Goal: Information Seeking & Learning: Learn about a topic

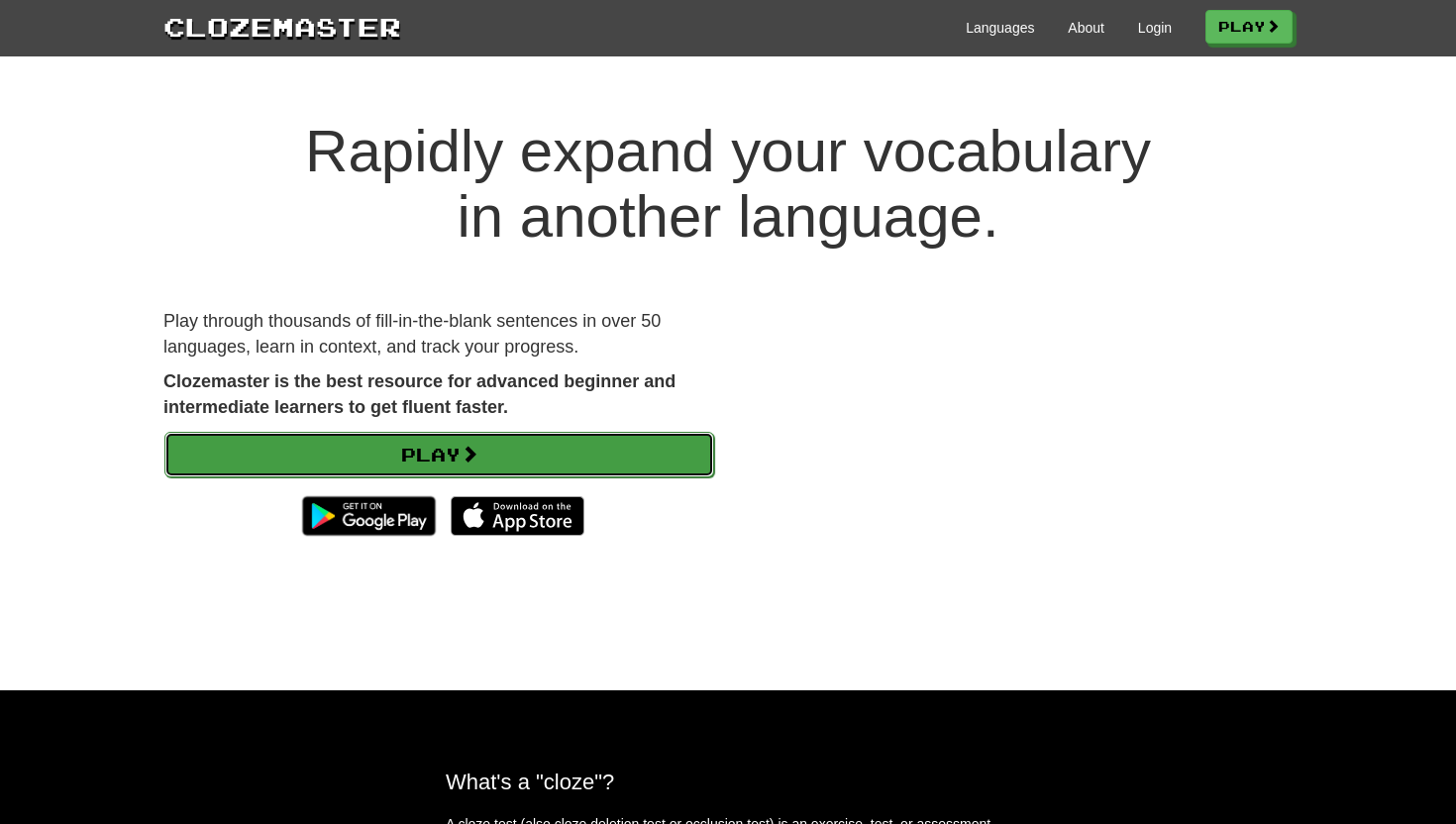
click at [510, 449] on link "Play" at bounding box center [439, 454] width 549 height 46
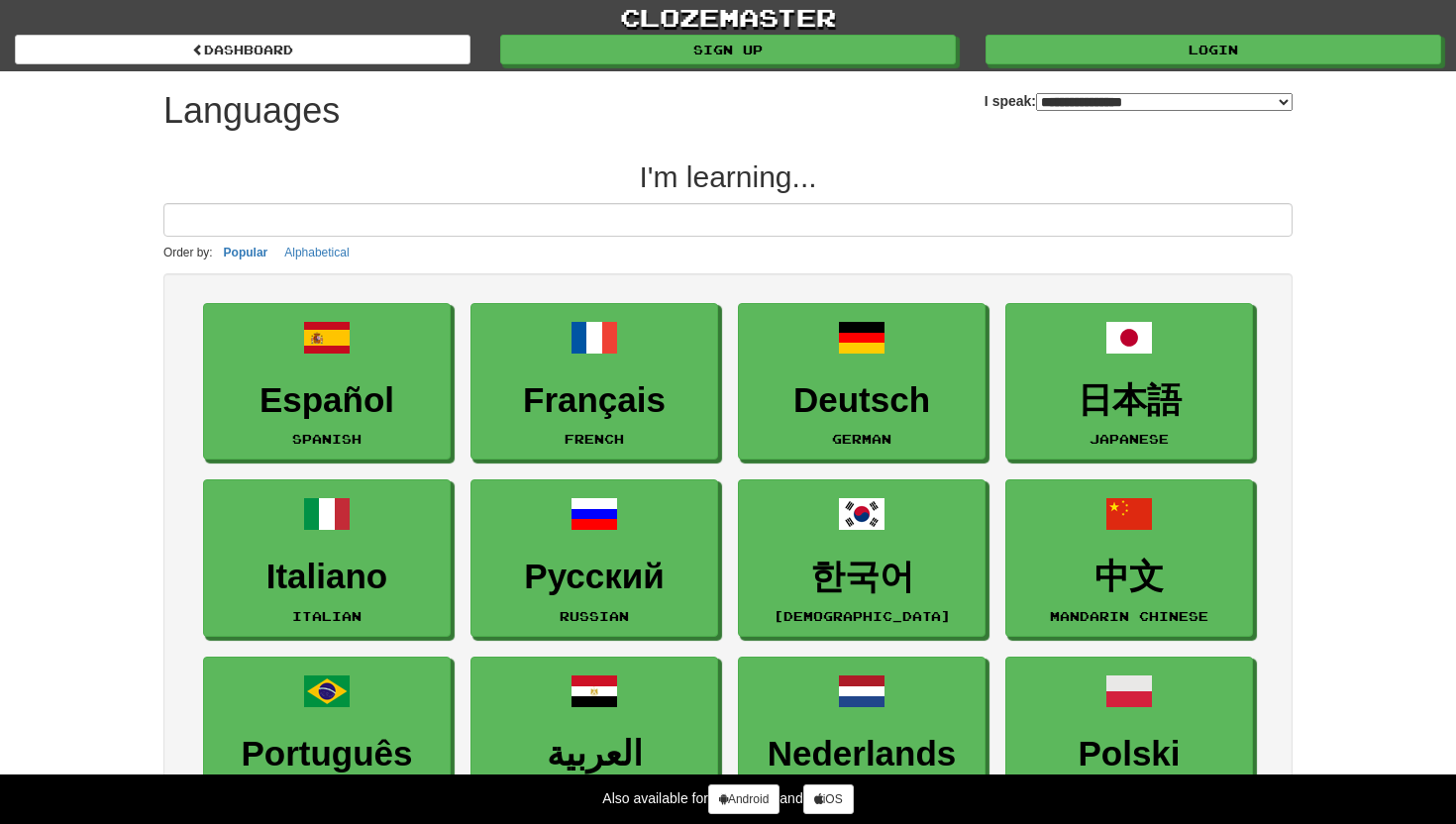
select select "*******"
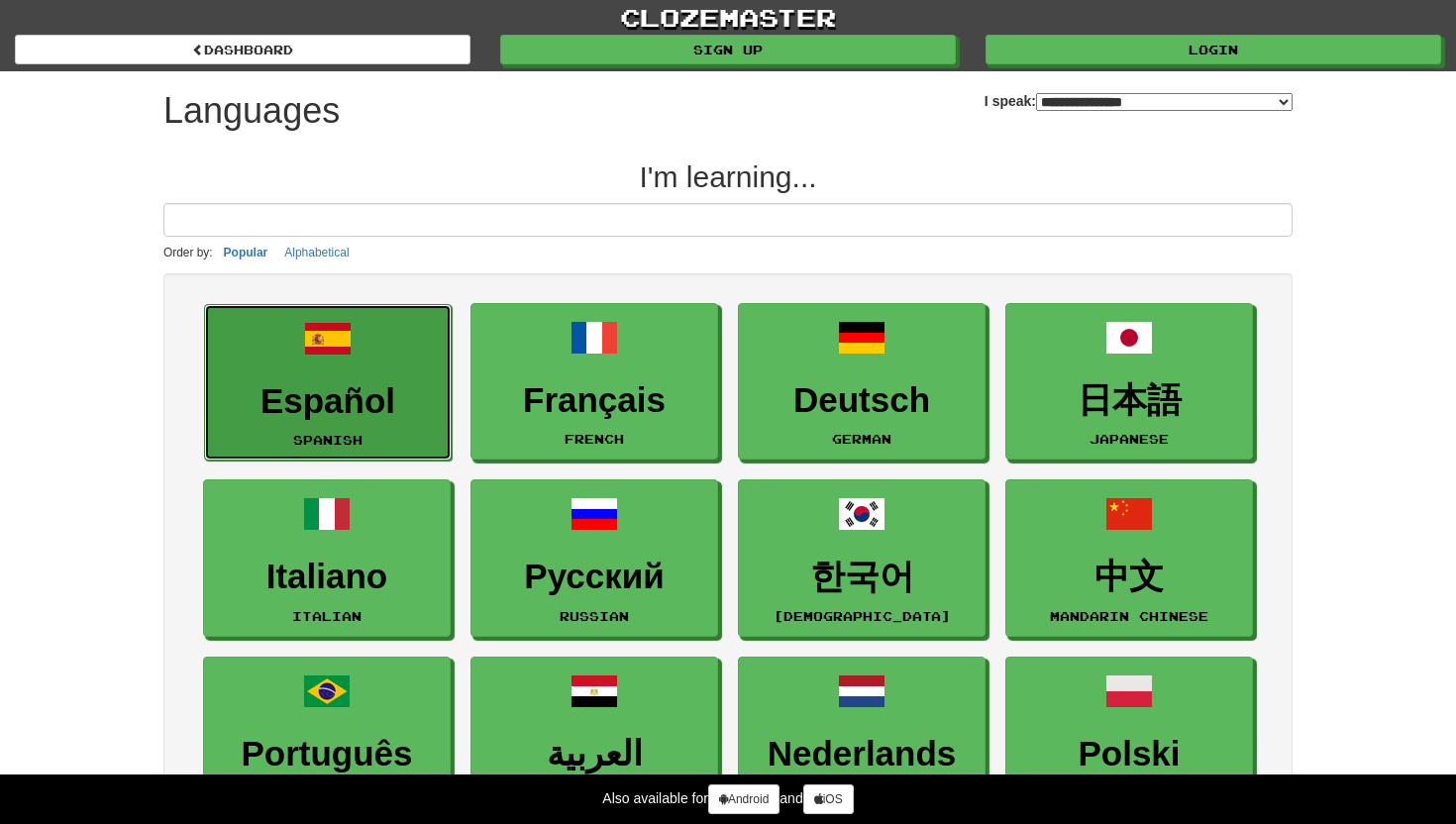
click at [348, 378] on link "Español Spanish" at bounding box center [328, 384] width 248 height 158
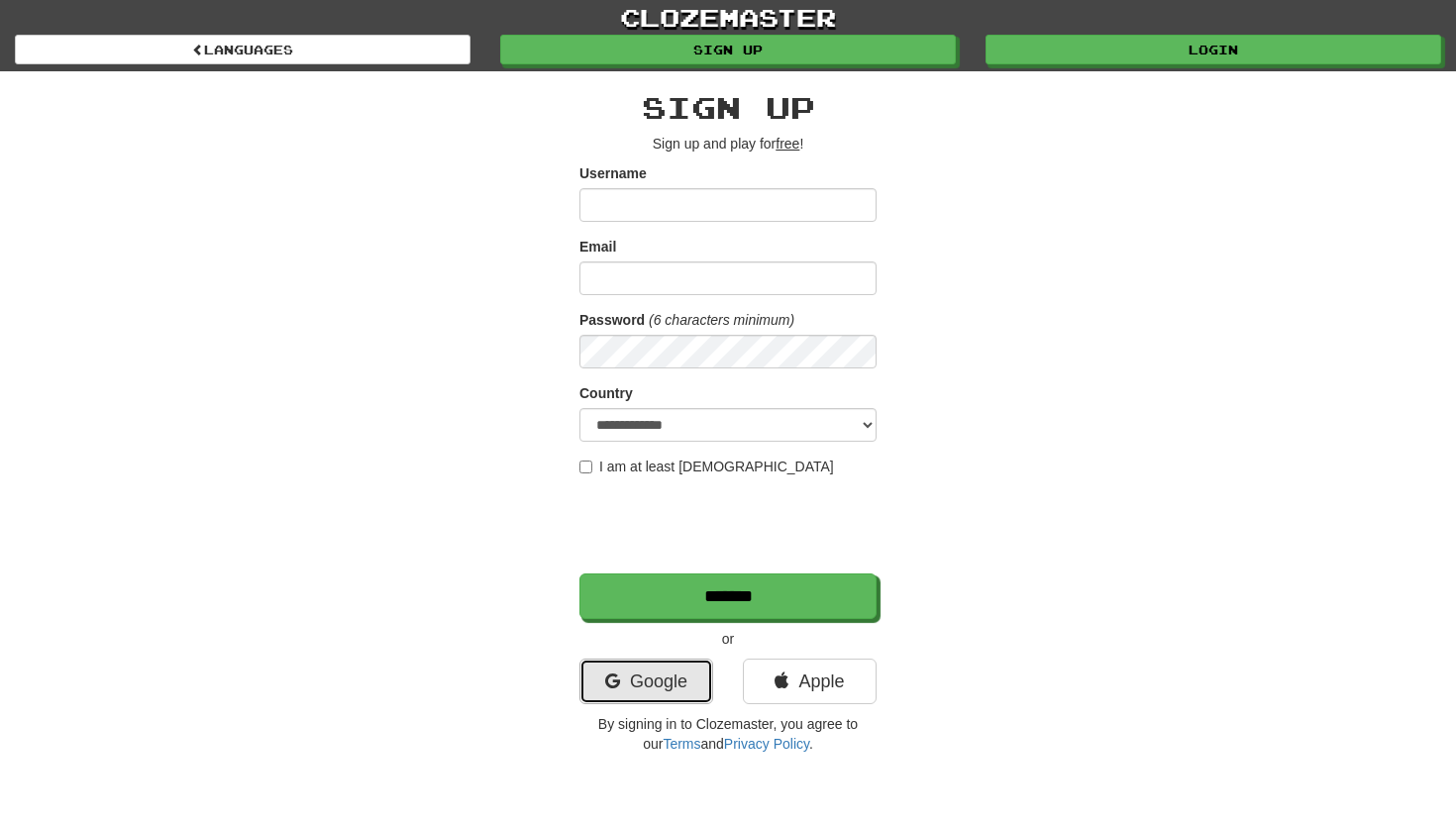
click at [675, 674] on link "Google" at bounding box center [646, 682] width 134 height 46
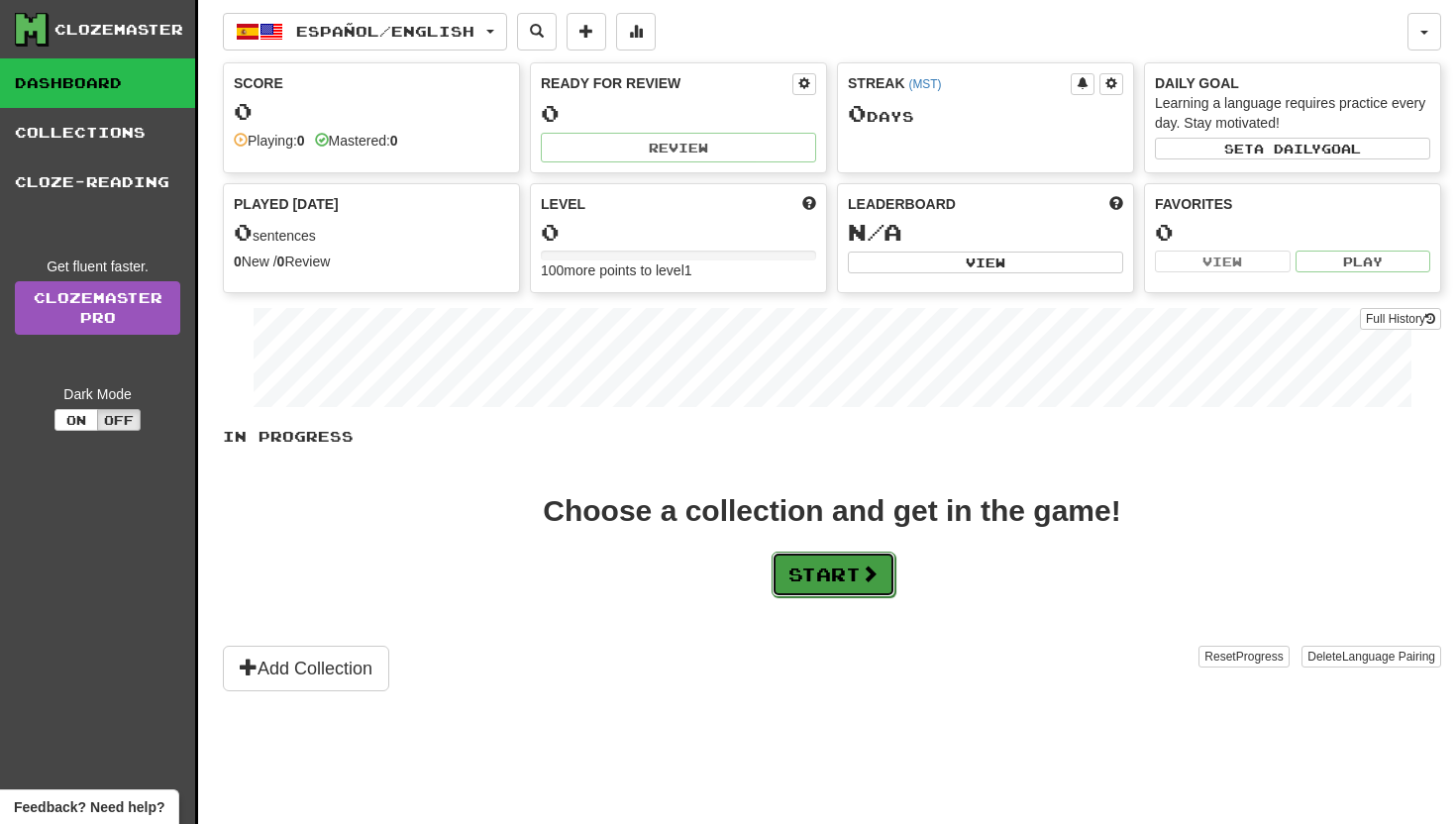
click at [841, 570] on button "Start" at bounding box center [834, 574] width 124 height 46
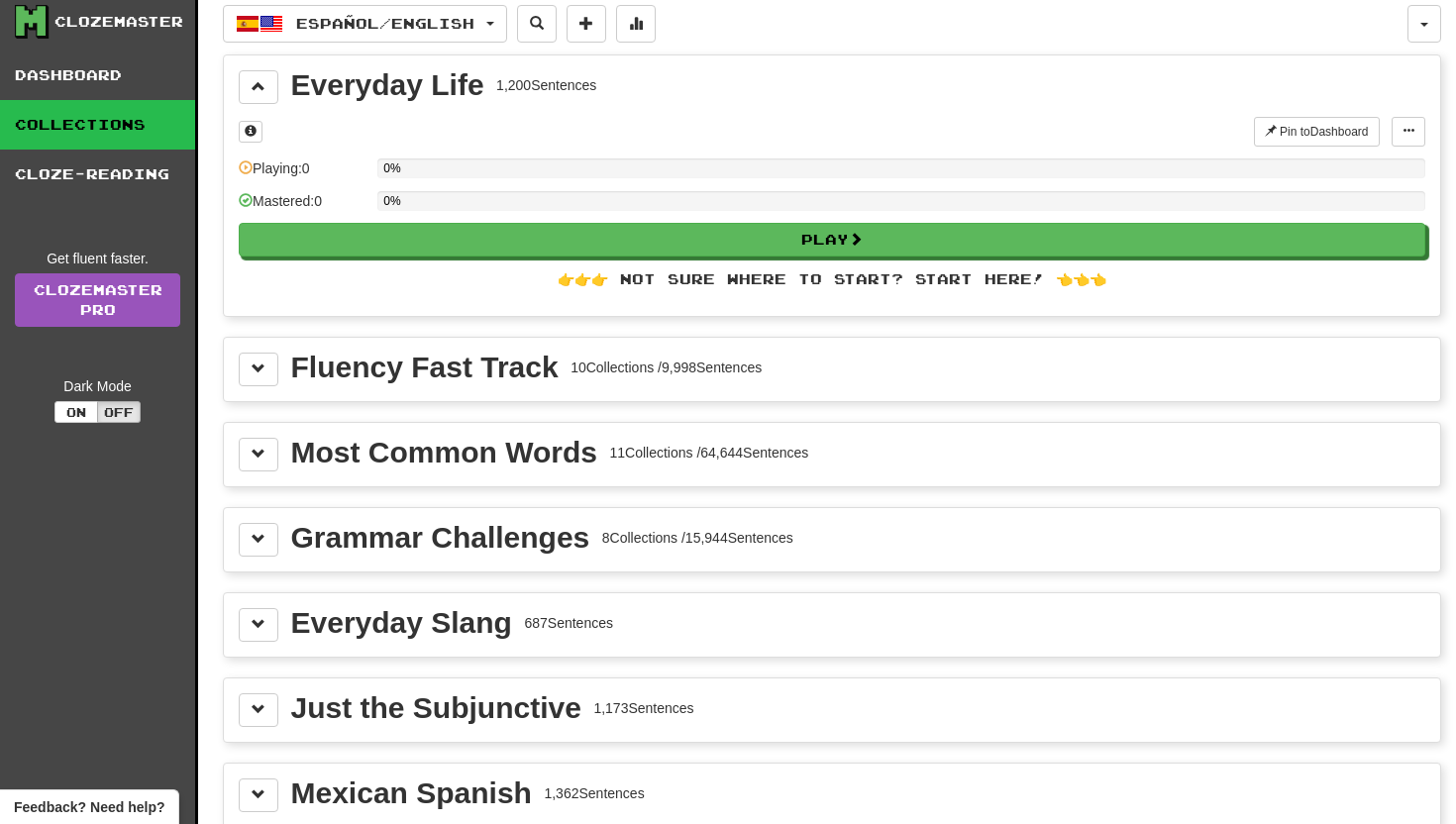
scroll to position [10, 0]
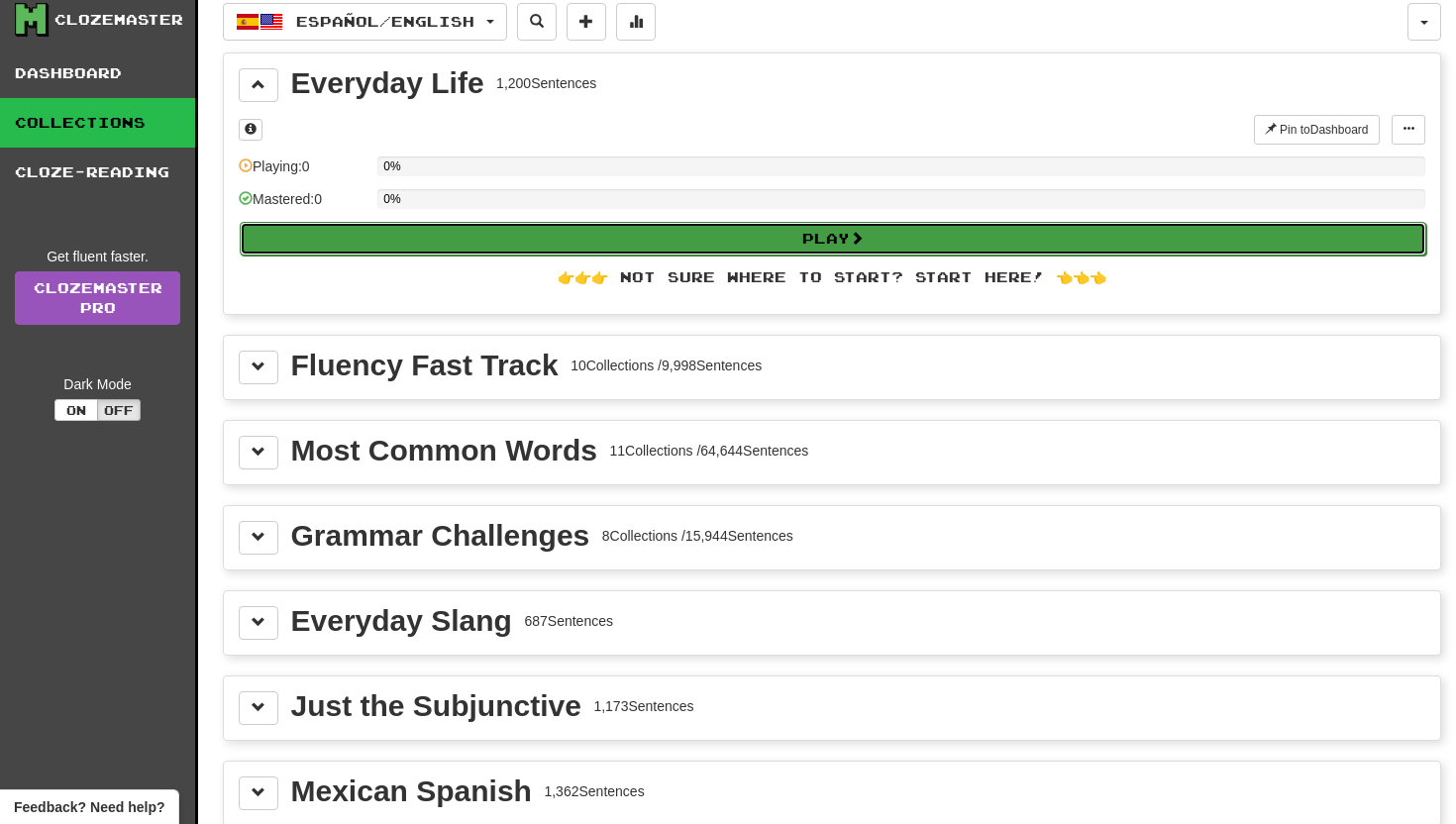
click at [758, 241] on button "Play" at bounding box center [833, 239] width 1186 height 34
select select "**"
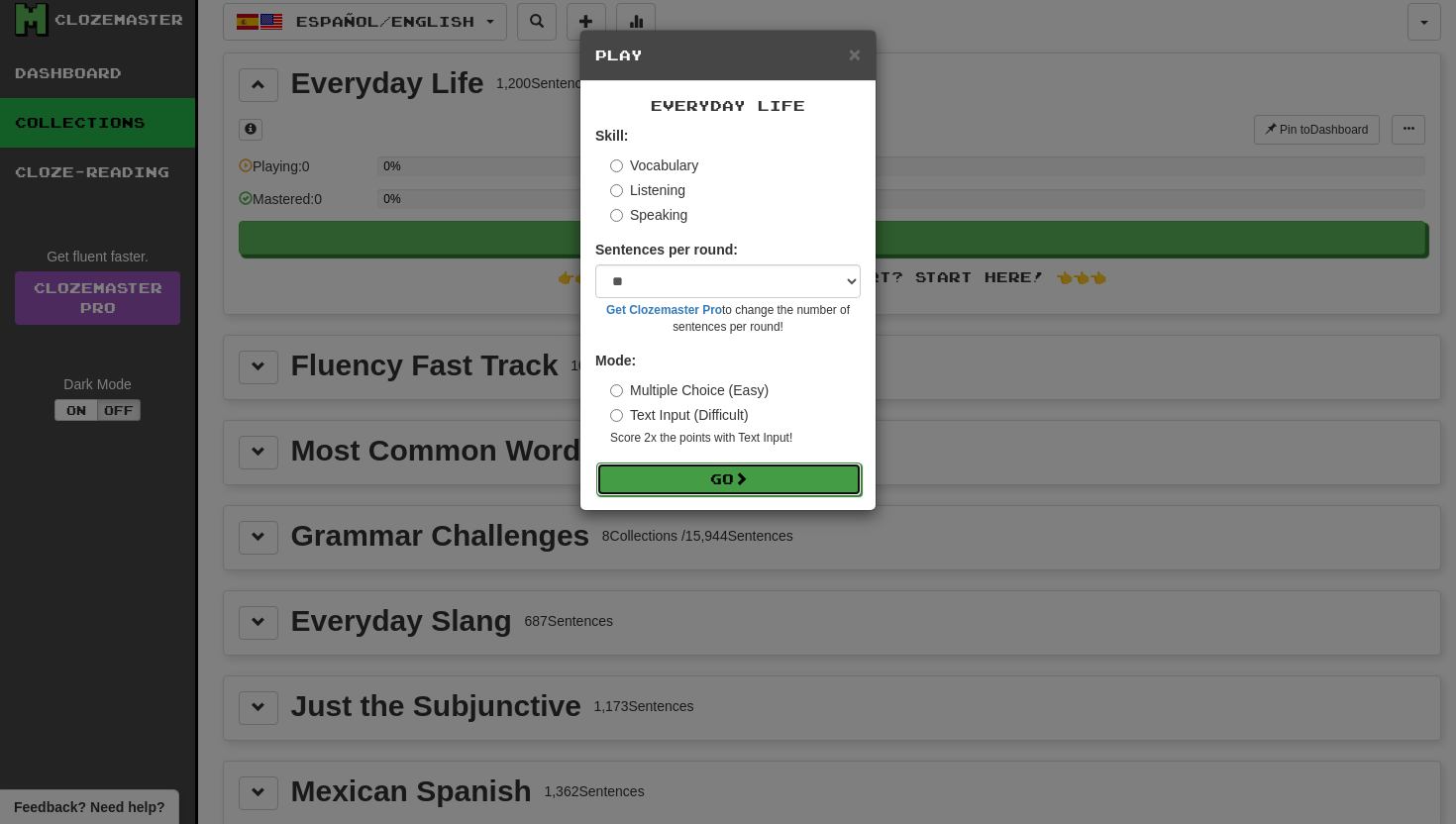
click at [734, 488] on button "Go" at bounding box center [729, 479] width 266 height 34
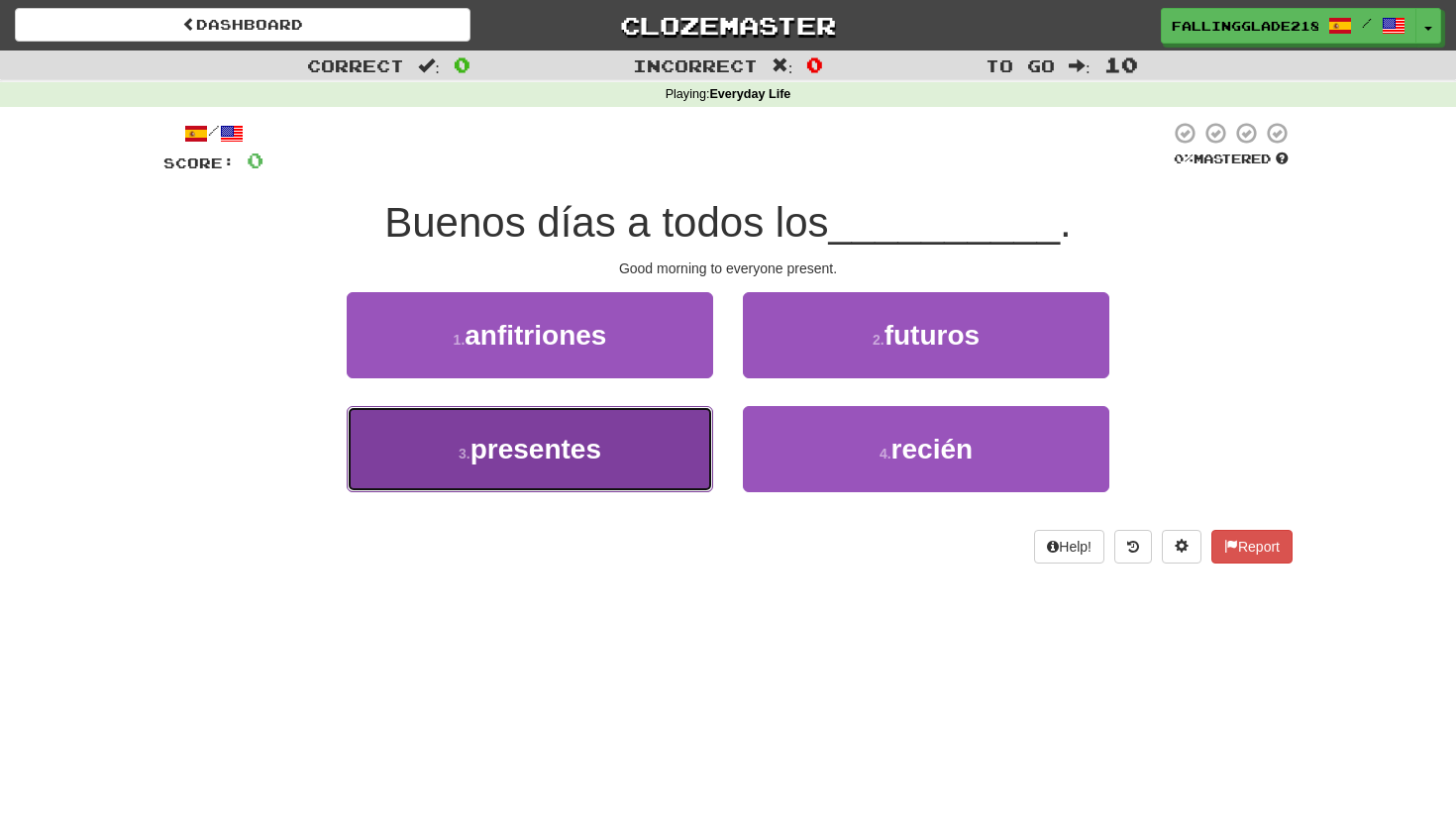
click at [574, 441] on span "presentes" at bounding box center [535, 448] width 131 height 31
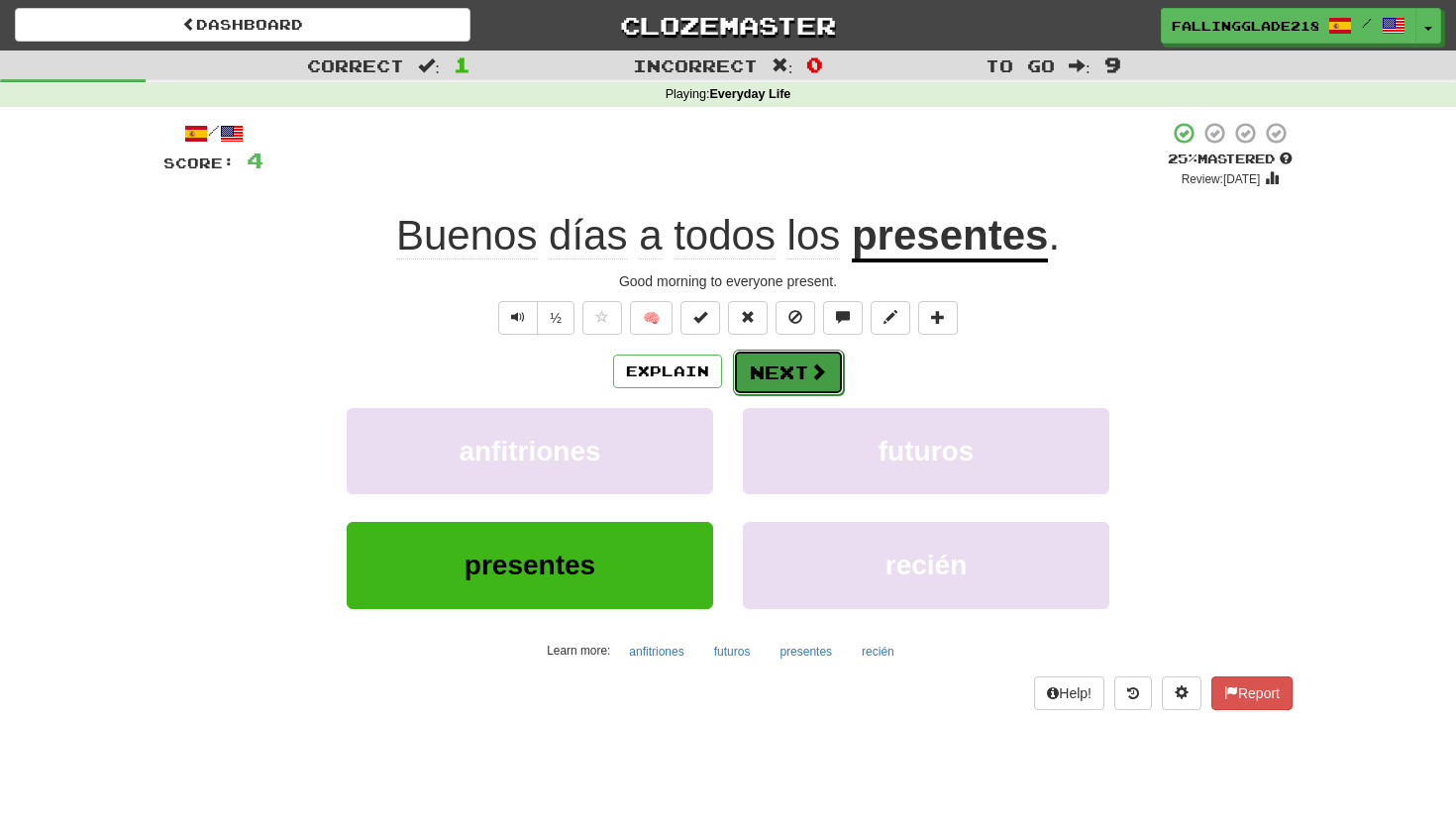
click at [805, 383] on button "Next" at bounding box center [788, 373] width 111 height 46
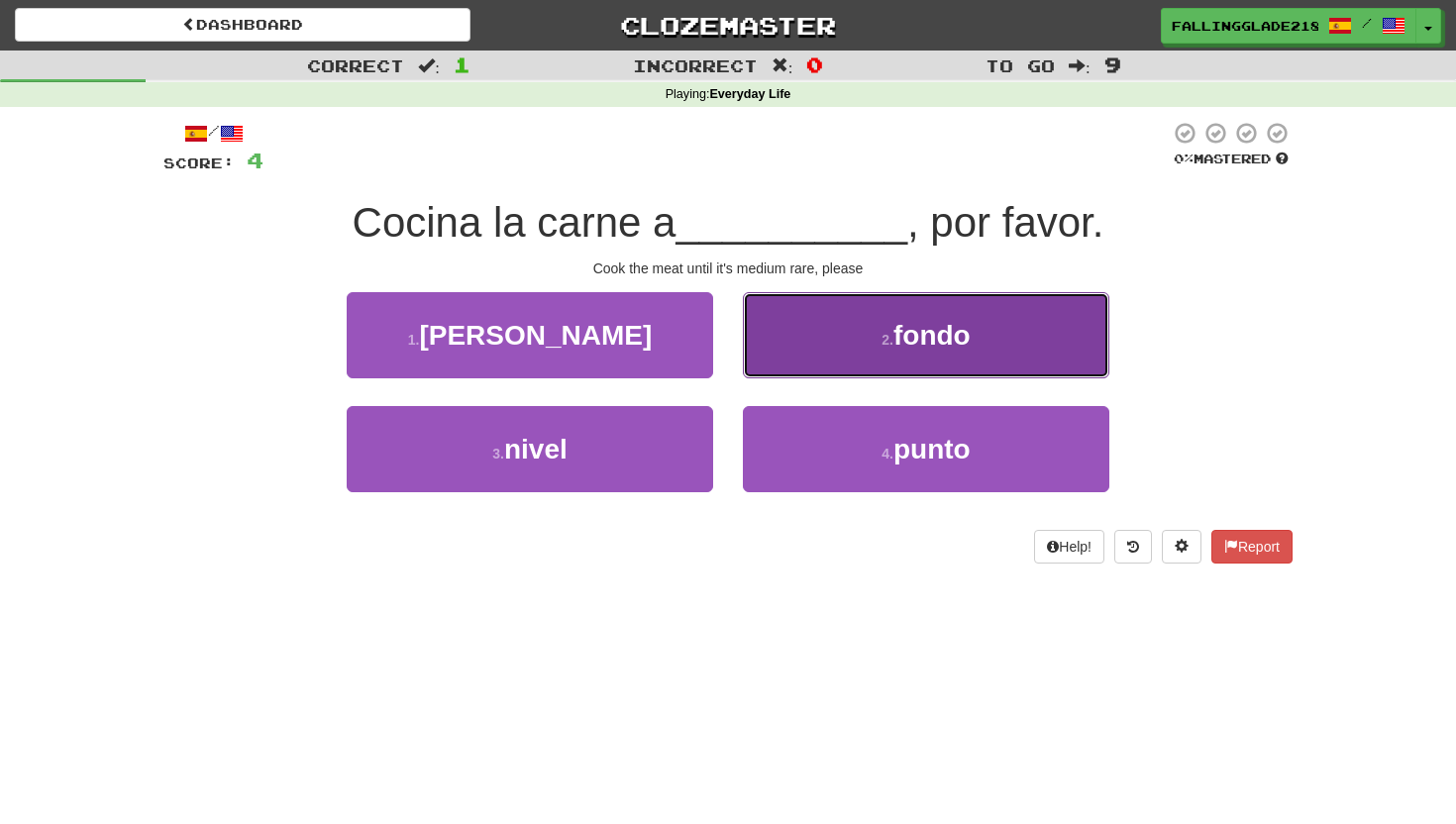
click at [911, 338] on span "fondo" at bounding box center [932, 335] width 77 height 31
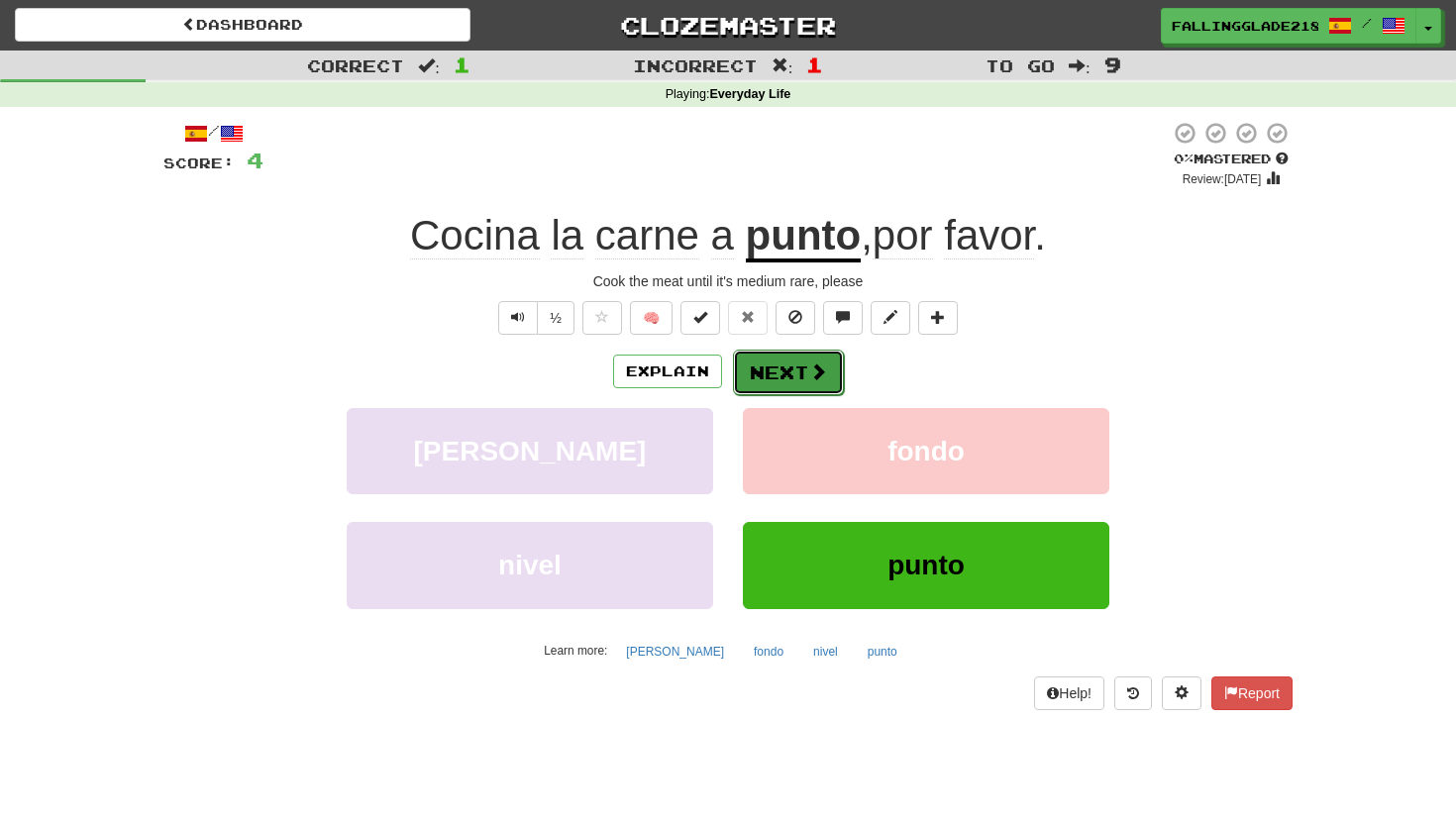
click at [789, 365] on button "Next" at bounding box center [788, 373] width 111 height 46
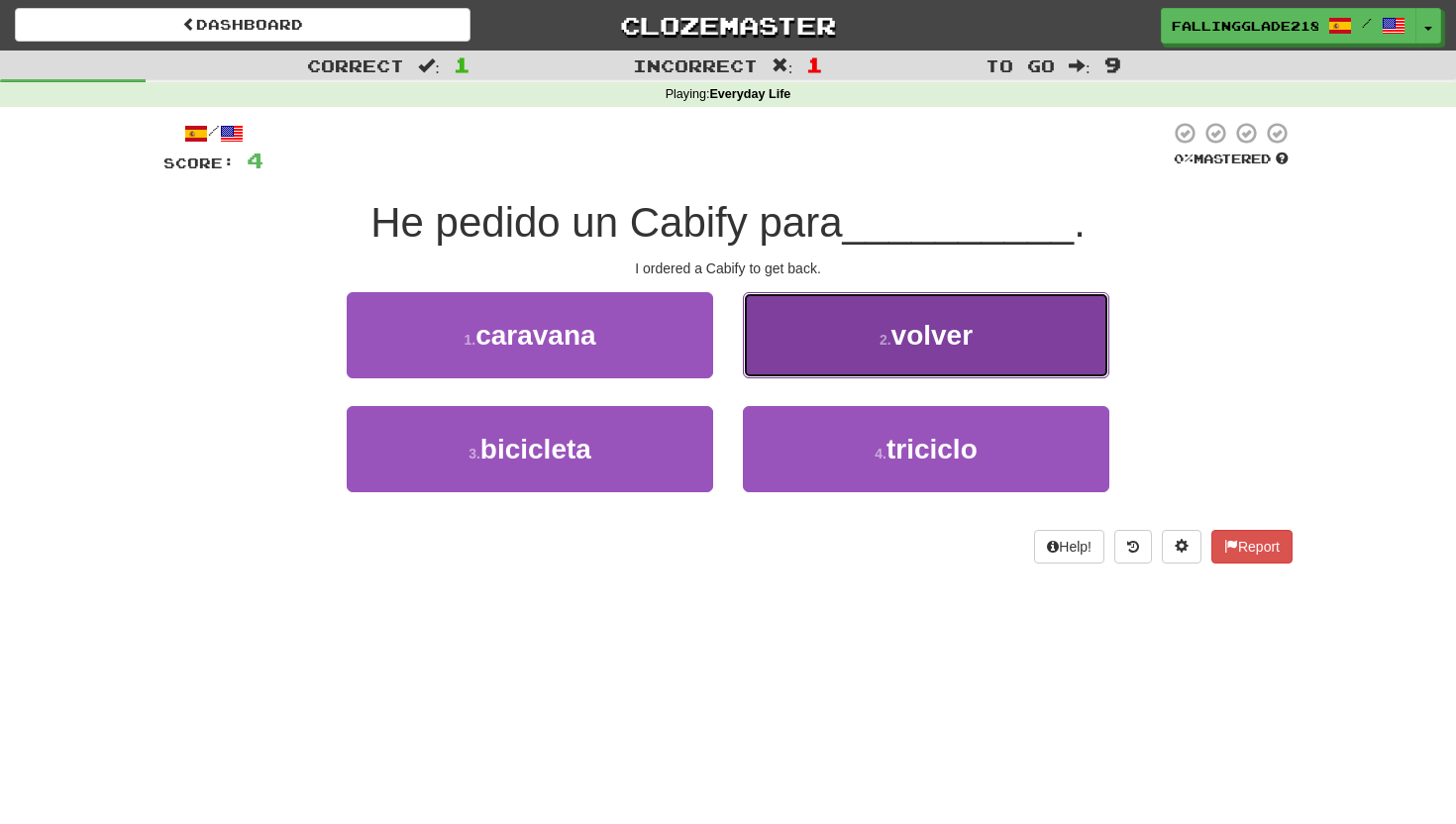
click at [839, 347] on button "2 . volver" at bounding box center [926, 336] width 366 height 86
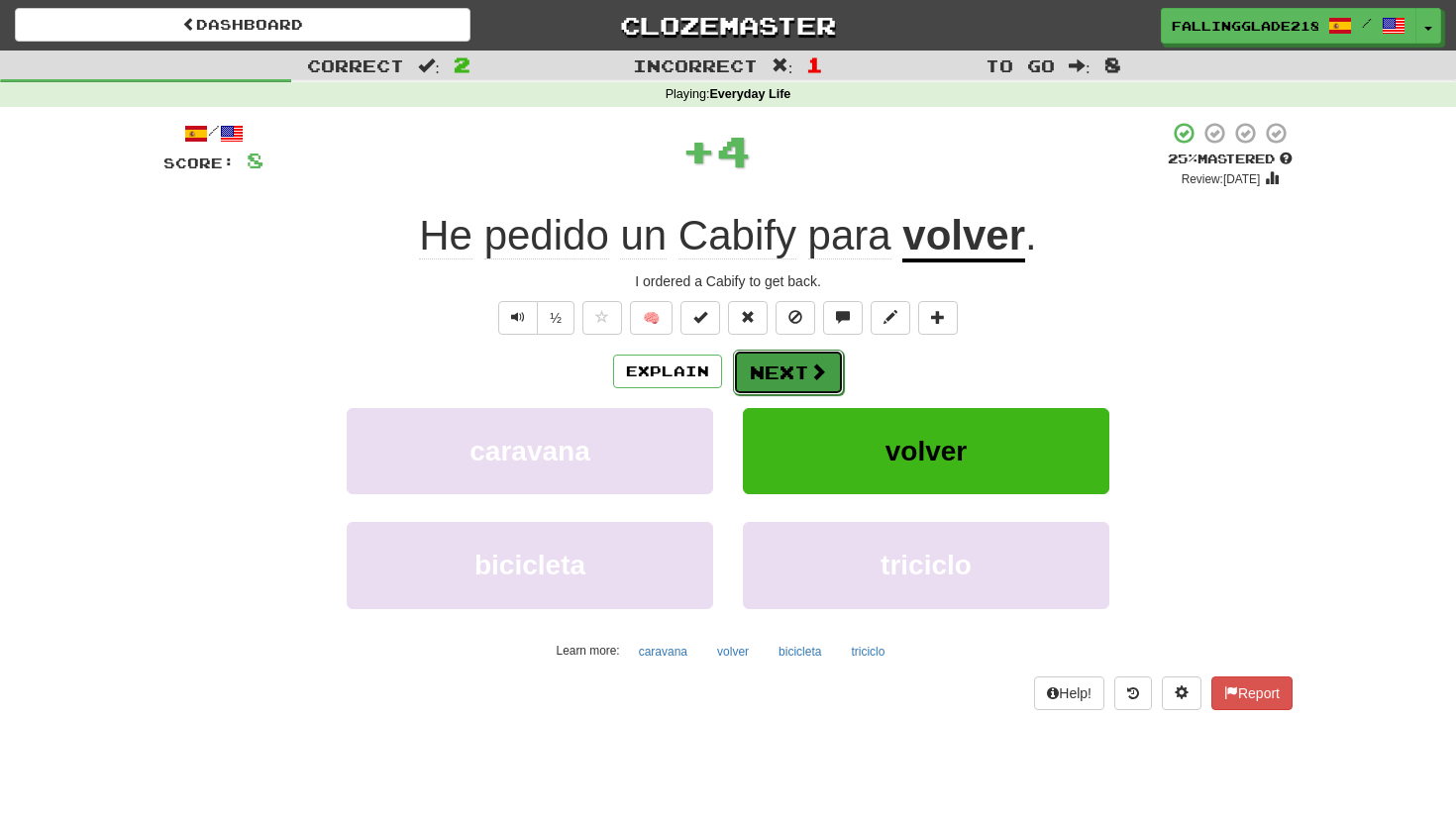
click at [824, 367] on span at bounding box center [818, 372] width 18 height 18
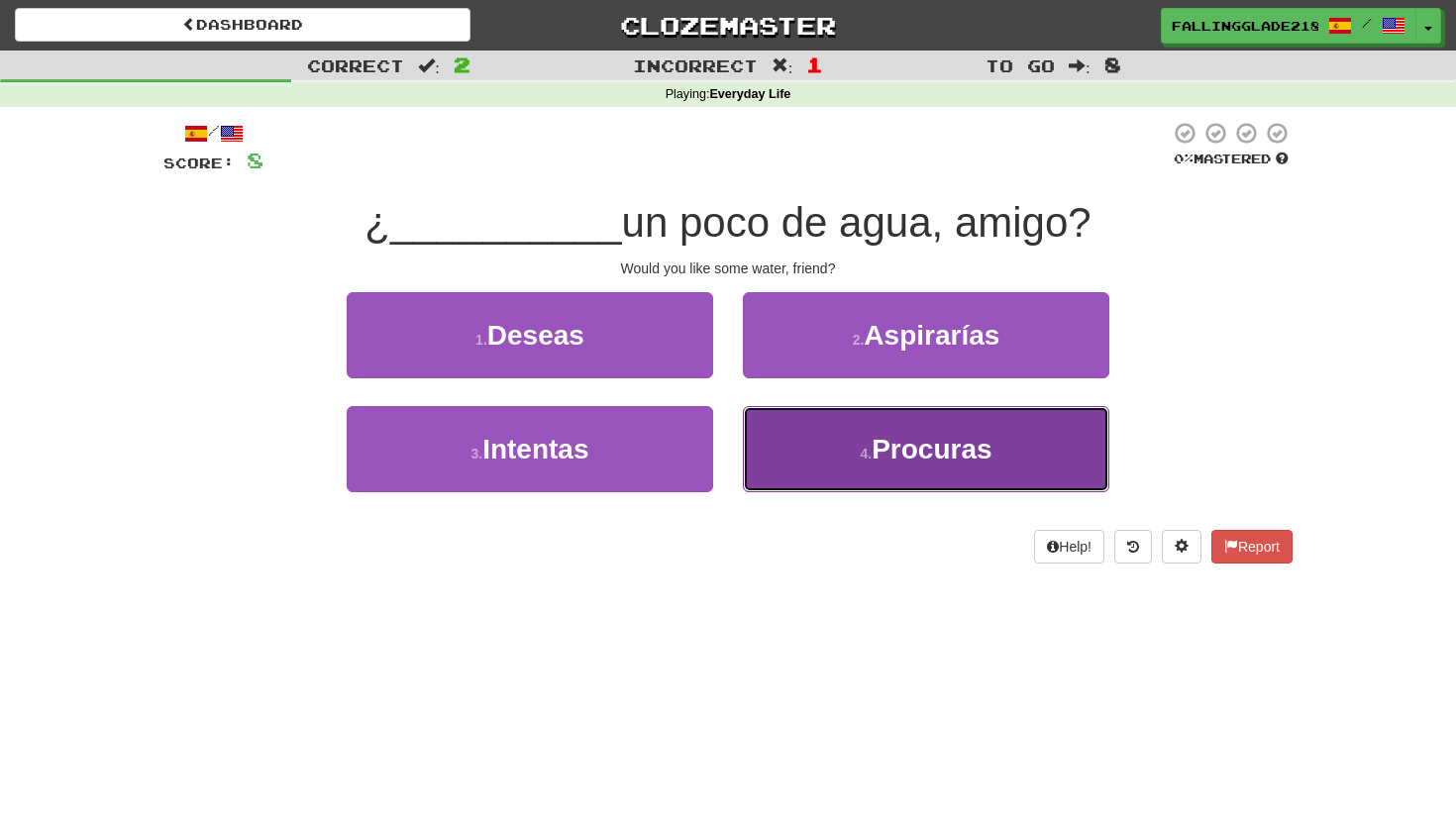
click at [904, 468] on button "4 . Procuras" at bounding box center [926, 449] width 366 height 86
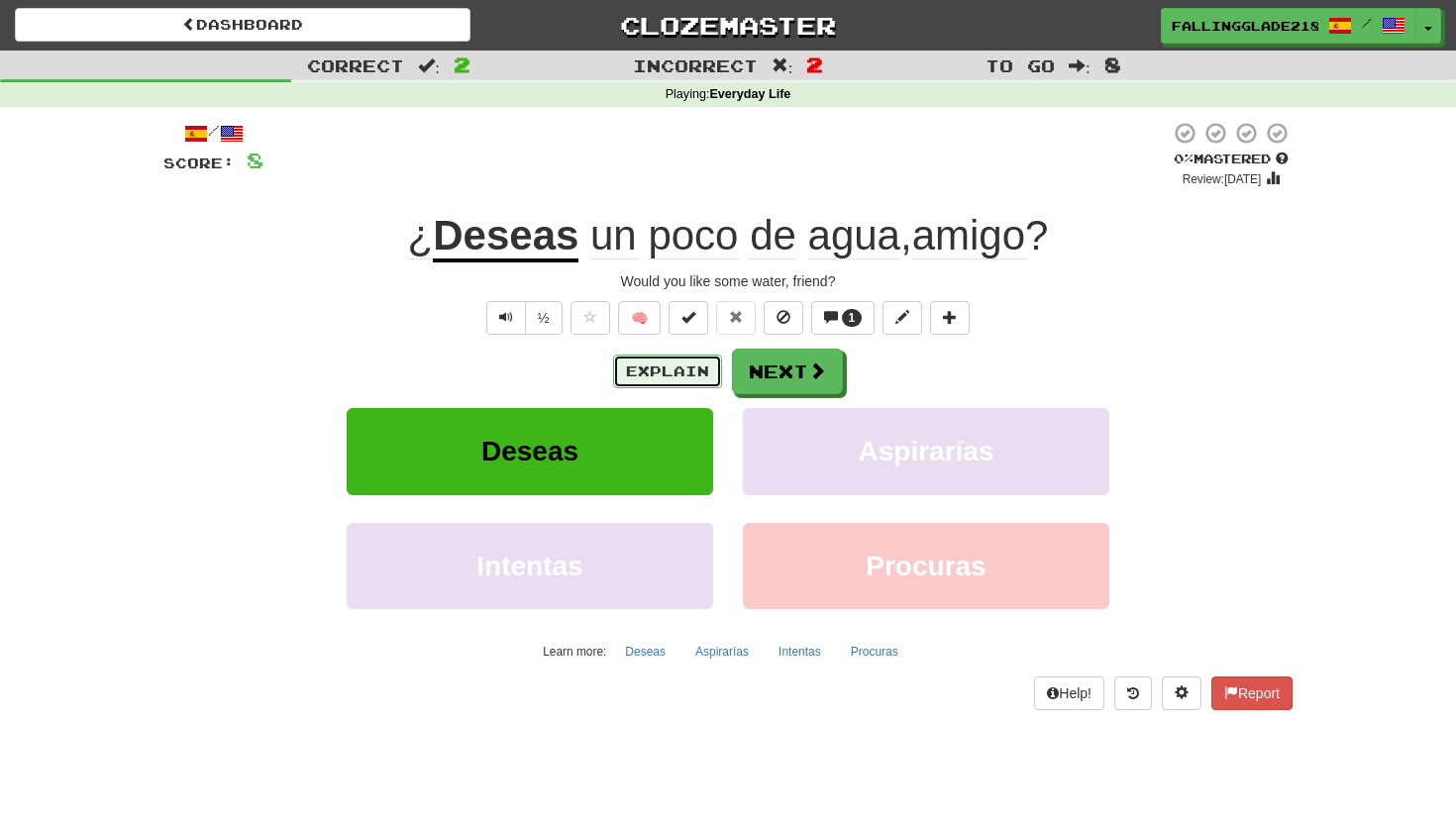
click at [667, 377] on button "Explain" at bounding box center [667, 372] width 109 height 34
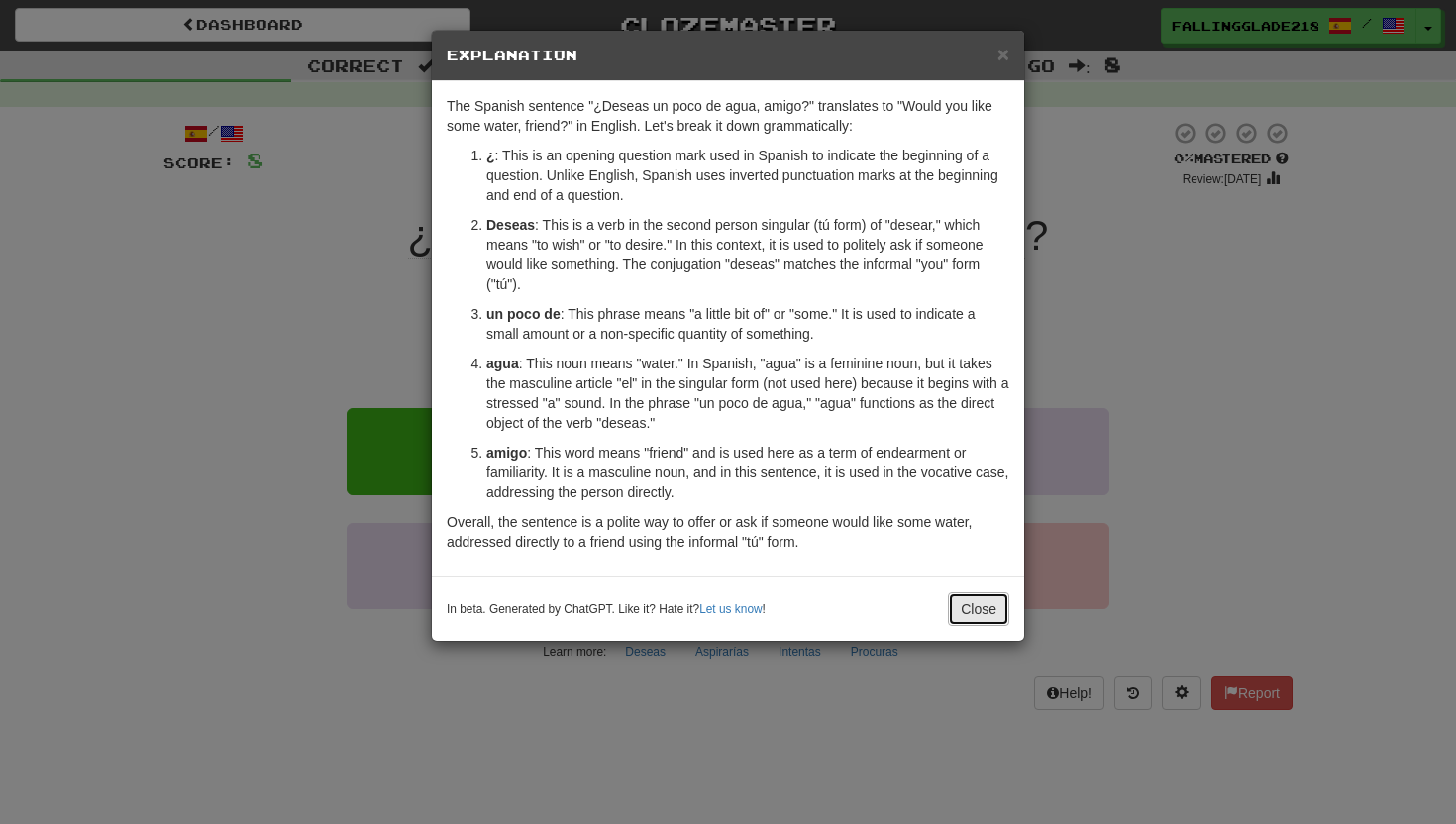
click at [986, 609] on button "Close" at bounding box center [978, 609] width 61 height 34
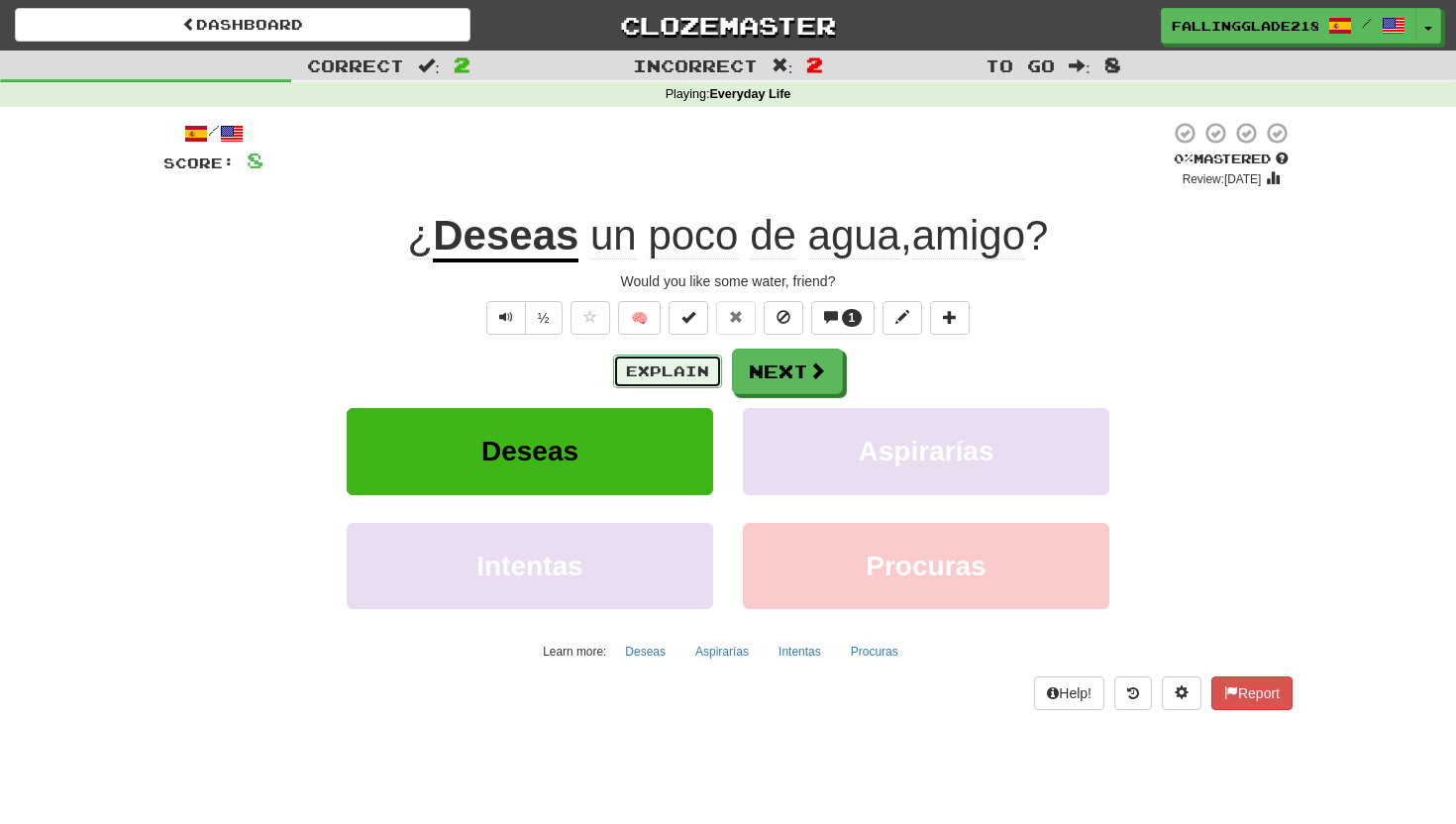
click at [685, 364] on button "Explain" at bounding box center [667, 372] width 109 height 34
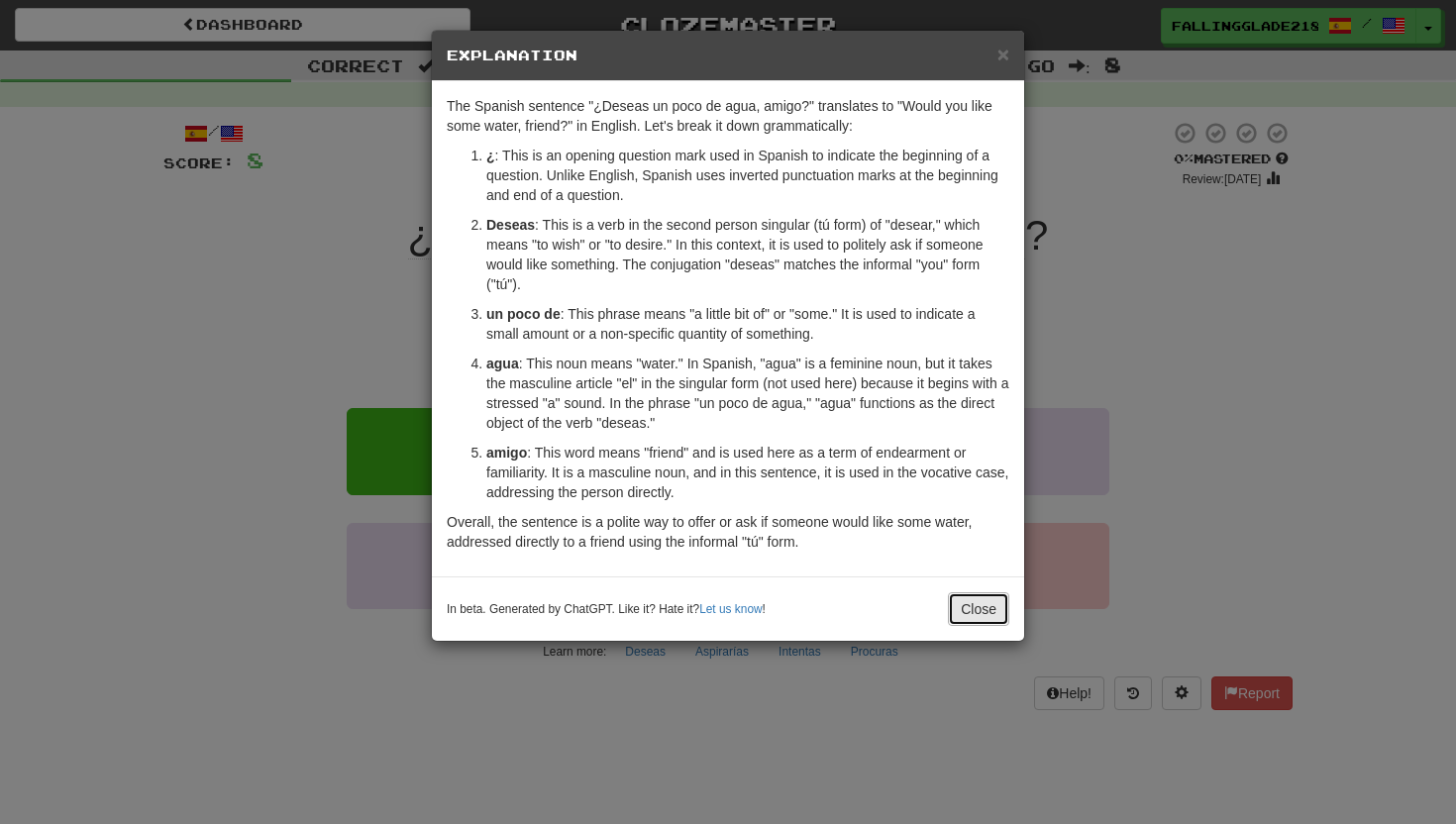
click at [970, 611] on button "Close" at bounding box center [978, 609] width 61 height 34
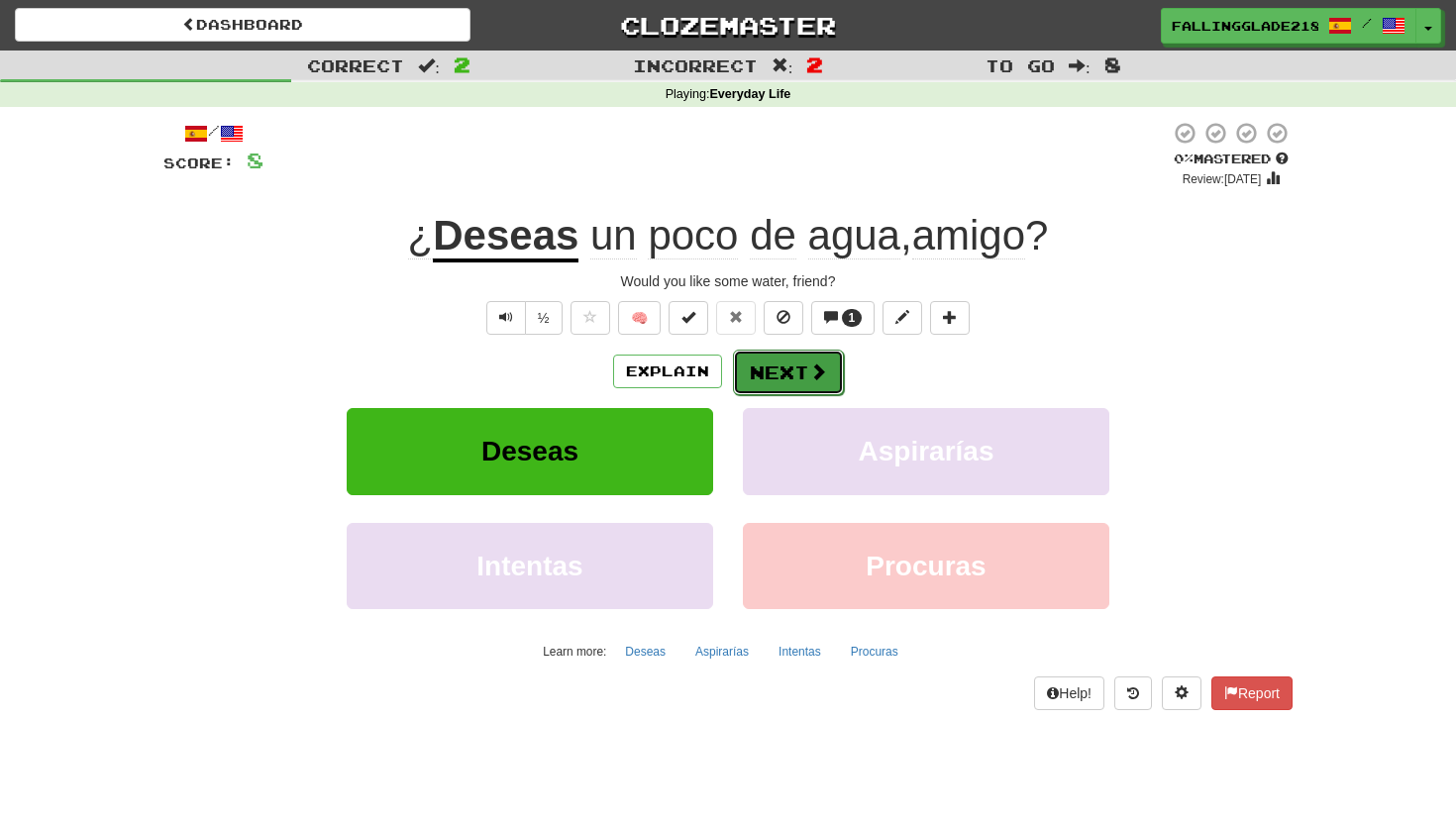
click at [799, 375] on button "Next" at bounding box center [788, 373] width 111 height 46
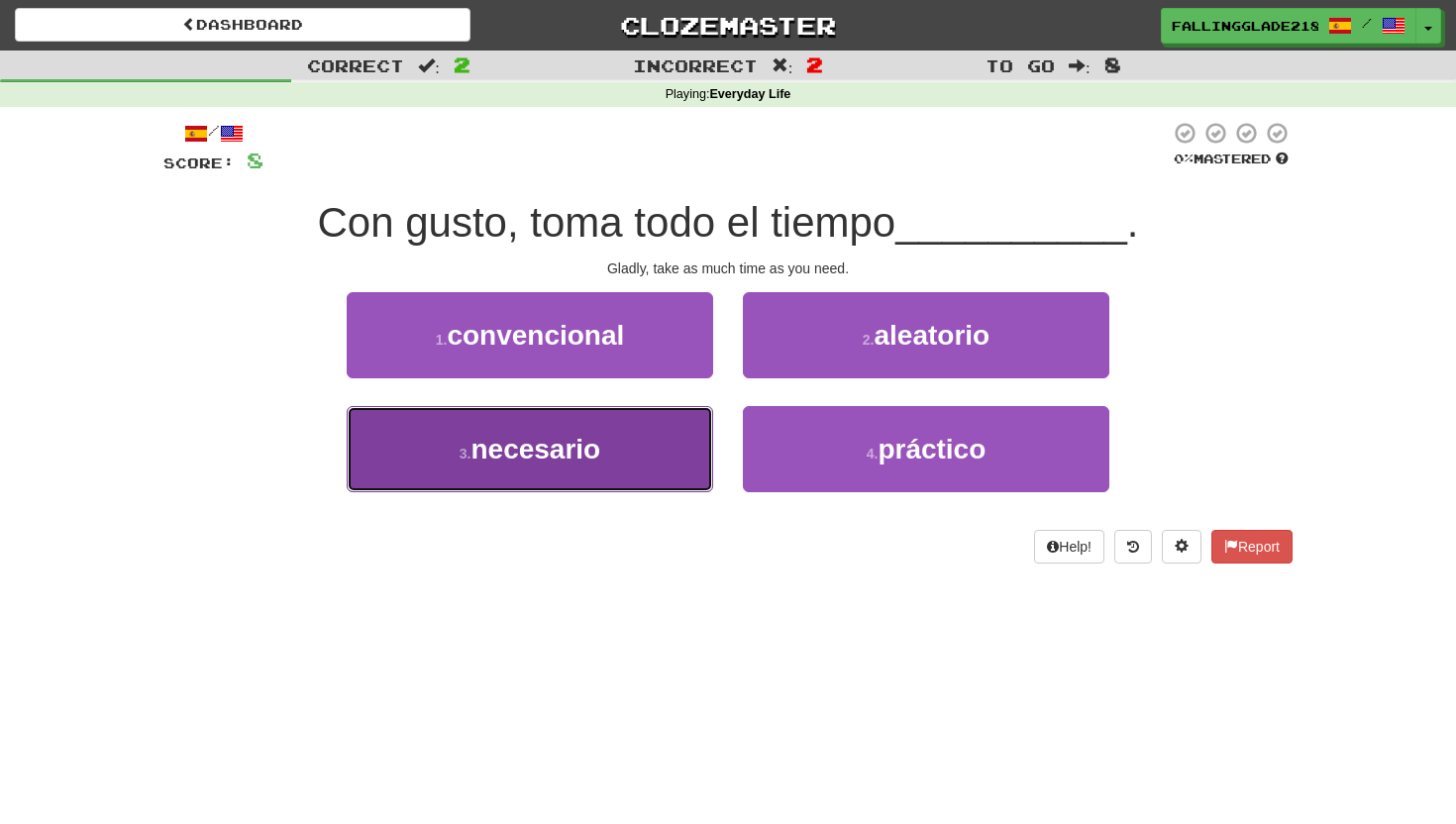
click at [647, 444] on button "3 . necesario" at bounding box center [529, 449] width 366 height 86
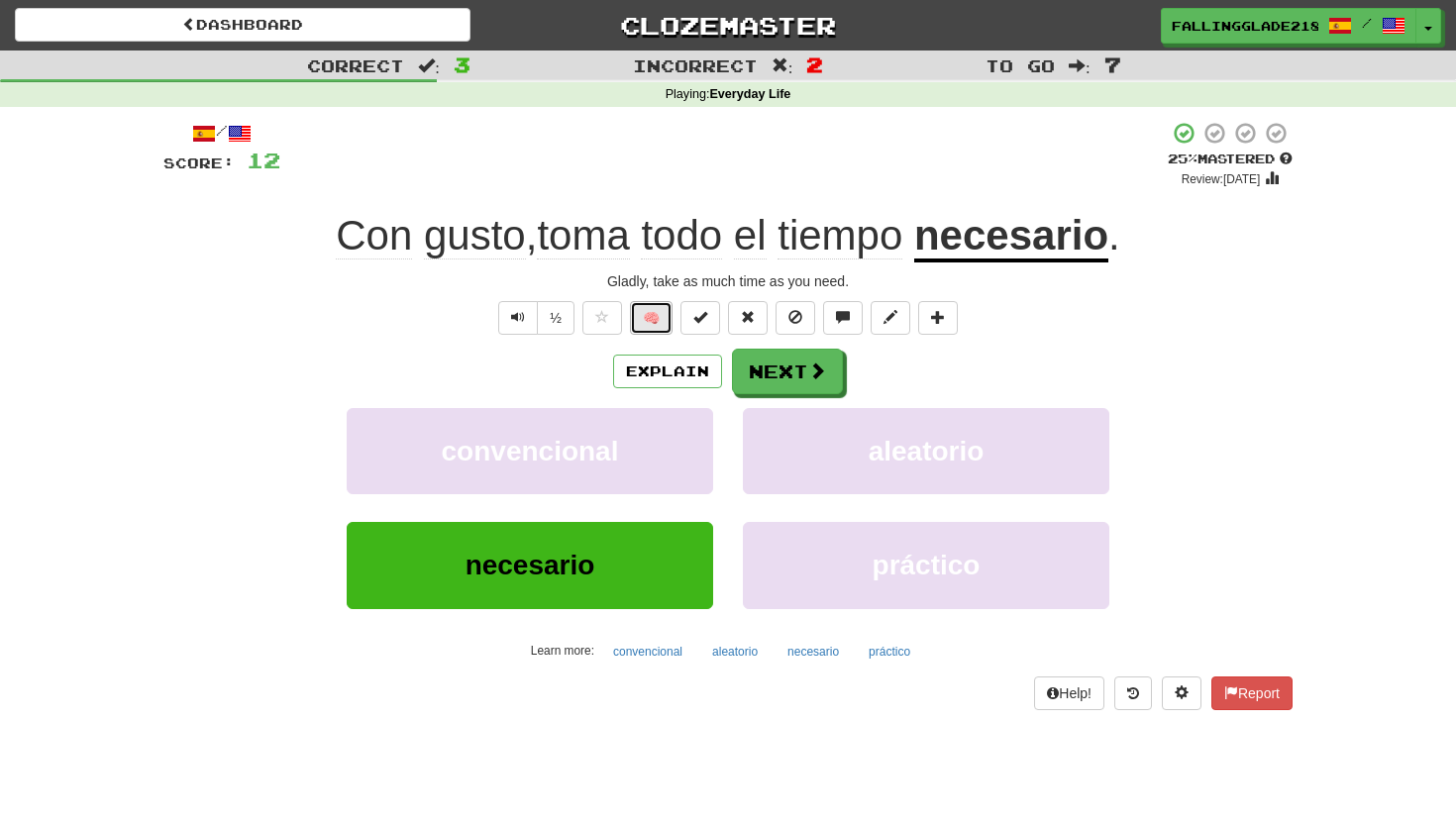
click at [641, 315] on button "🧠" at bounding box center [651, 319] width 43 height 34
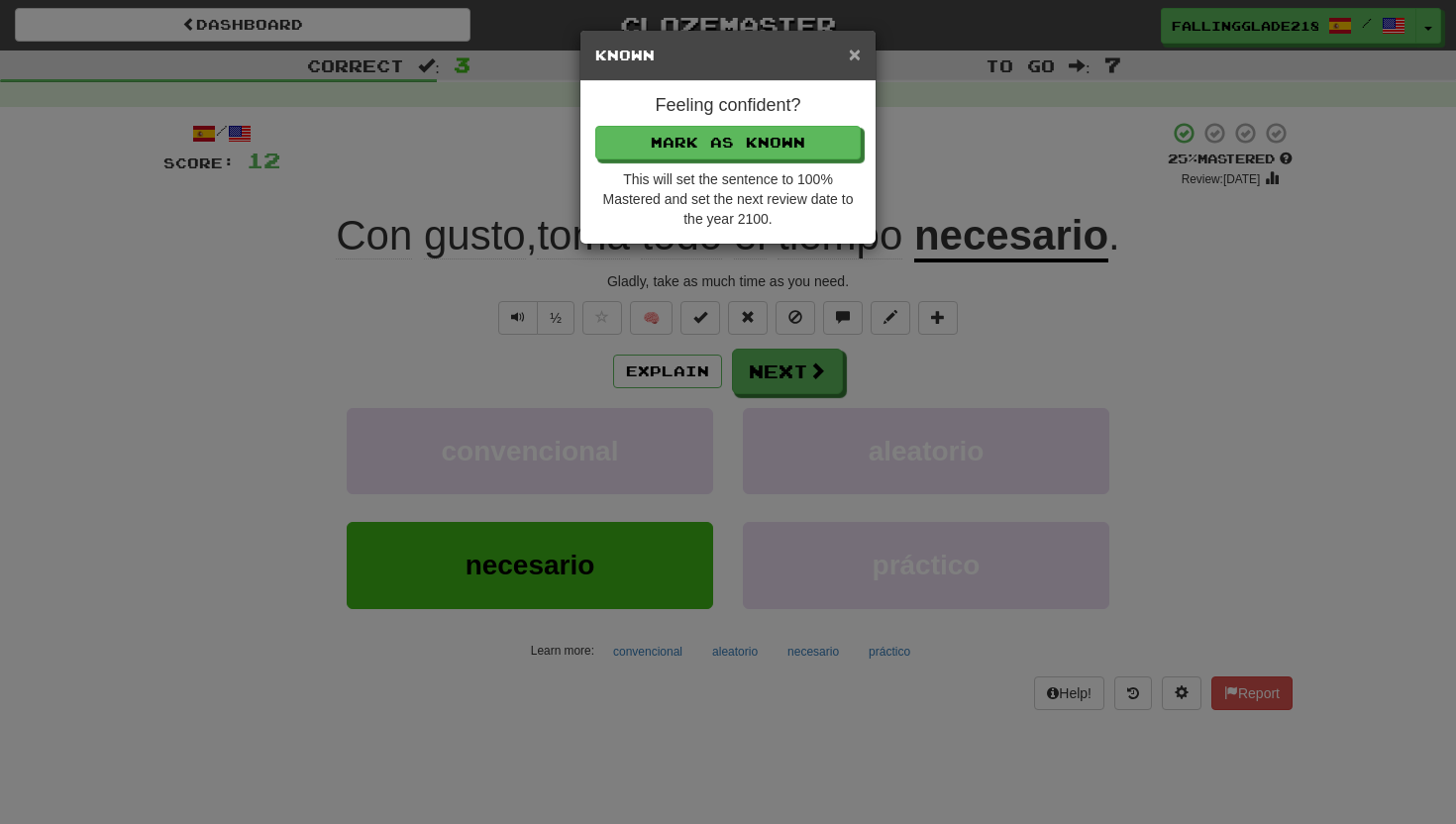
click at [851, 65] on span "×" at bounding box center [855, 54] width 12 height 23
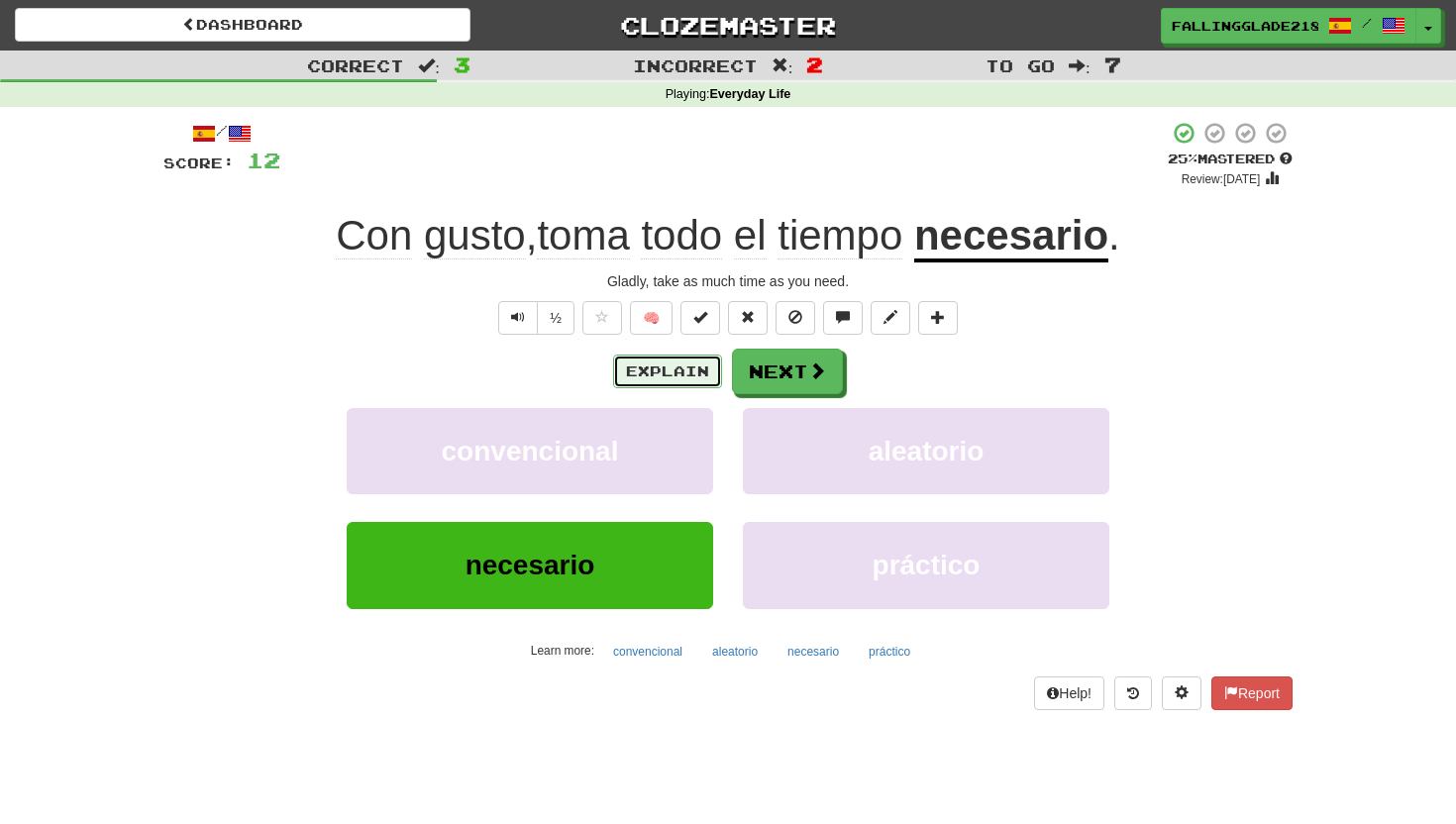
click at [659, 379] on button "Explain" at bounding box center [667, 372] width 109 height 34
